Goal: Understand process/instructions

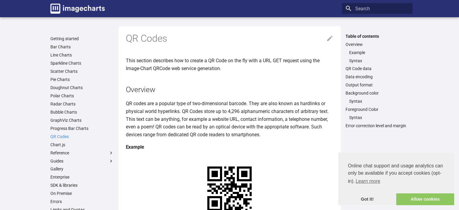
scroll to position [60, 0]
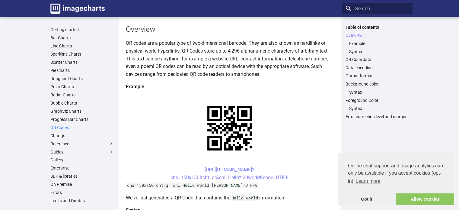
click at [61, 126] on link "QR Codes" at bounding box center [81, 127] width 63 height 5
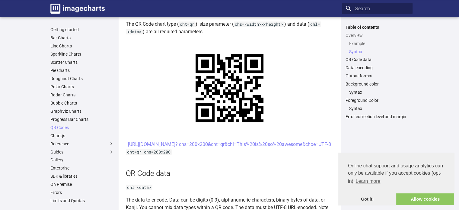
scroll to position [241, 0]
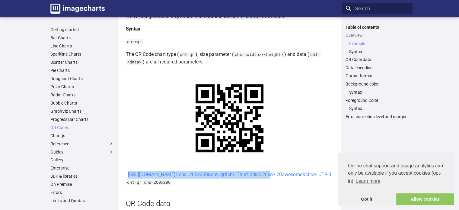
drag, startPoint x: 190, startPoint y: 173, endPoint x: 213, endPoint y: 182, distance: 24.8
click at [213, 178] on center "[URL][DOMAIN_NAME]? chs=200x200&cht=qr&chl=This%20is%20so%20awesome&choe=UTF-8" at bounding box center [230, 175] width 208 height 8
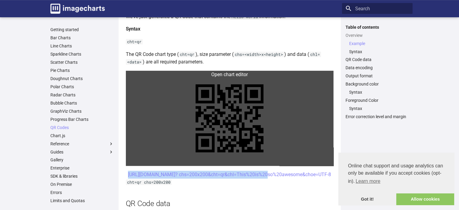
copy link "[URL][DOMAIN_NAME]? chs=200x200&cht=qr&chl="
